Goal: Communication & Community: Ask a question

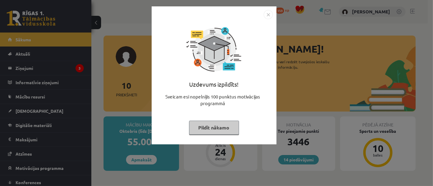
click at [217, 126] on button "Pildīt nākamo" at bounding box center [214, 128] width 50 height 14
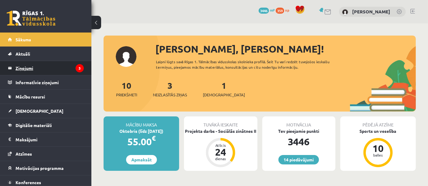
click at [42, 73] on legend "Ziņojumi 3" at bounding box center [50, 68] width 68 height 14
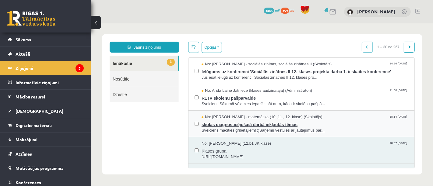
click at [249, 123] on span "skolas diagnosticējošajā darbā iekļautās tēmas" at bounding box center [304, 124] width 207 height 8
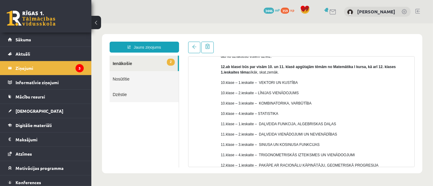
scroll to position [101, 0]
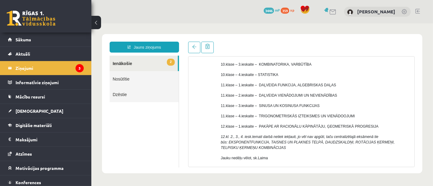
click at [120, 62] on link "2 Ienākošie" at bounding box center [143, 63] width 68 height 16
click at [39, 69] on legend "Ziņojumi 3" at bounding box center [50, 68] width 68 height 14
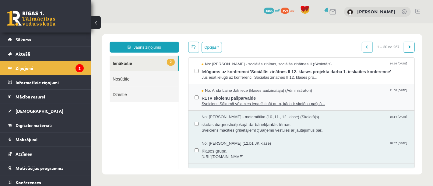
scroll to position [0, 0]
click at [221, 95] on span "R1TV skolēnu pašpārvalde" at bounding box center [304, 98] width 207 height 8
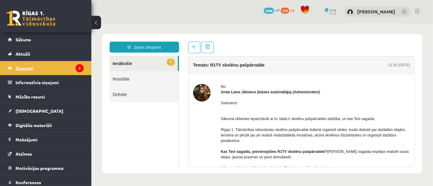
click at [23, 67] on legend "Ziņojumi 2" at bounding box center [50, 68] width 68 height 14
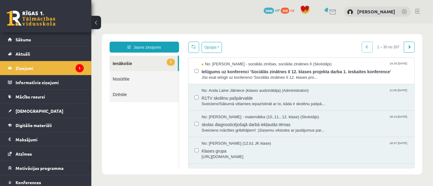
click at [127, 66] on link "1 Ienākošie" at bounding box center [143, 63] width 68 height 16
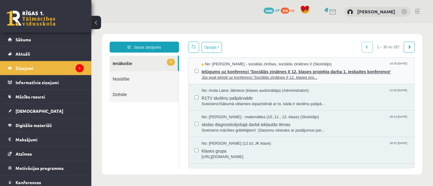
click at [254, 73] on span "Ielūgums uz konferenci 'Sociālās zinātnes II 12. klases projekta darba 1. ieska…" at bounding box center [304, 71] width 207 height 8
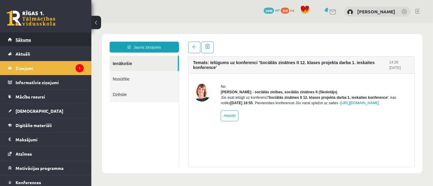
click at [27, 41] on span "Sākums" at bounding box center [24, 39] width 16 height 5
